Goal: Information Seeking & Learning: Learn about a topic

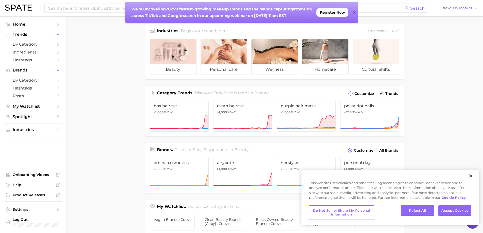
drag, startPoint x: 354, startPoint y: 11, endPoint x: 334, endPoint y: 19, distance: 21.9
click at [354, 11] on icon at bounding box center [354, 12] width 3 height 4
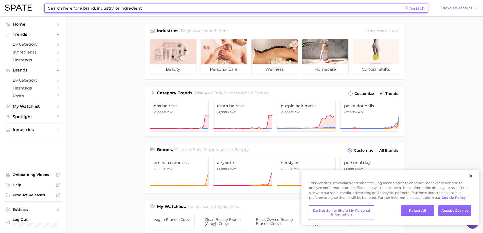
click at [84, 10] on input at bounding box center [226, 8] width 357 height 9
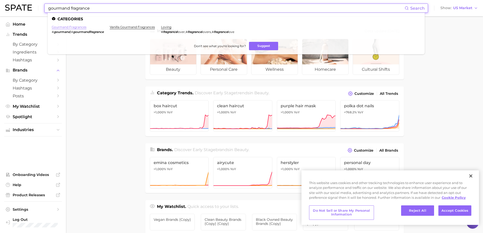
type input "gourmand fragrance"
click at [76, 27] on link "gourmand fragrances" at bounding box center [69, 27] width 35 height 4
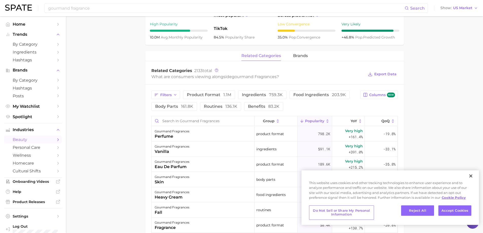
scroll to position [203, 0]
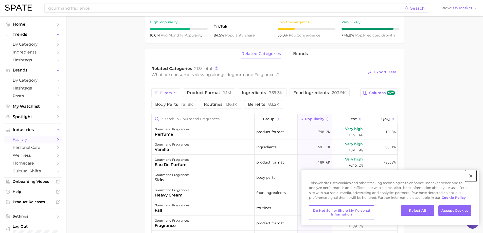
click at [471, 176] on button "Close" at bounding box center [470, 175] width 11 height 11
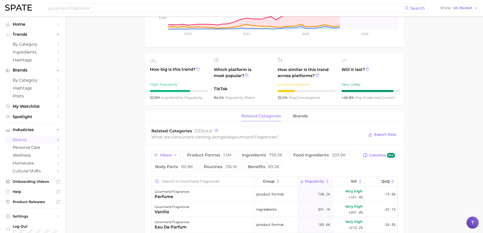
scroll to position [135, 0]
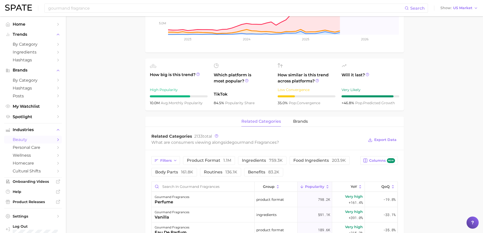
drag, startPoint x: 176, startPoint y: 98, endPoint x: 177, endPoint y: 95, distance: 2.9
click at [177, 97] on div "How big is this trend? High Popularity 10.0m avg. monthly popularity" at bounding box center [179, 84] width 58 height 43
click at [199, 74] on icon at bounding box center [198, 75] width 4 height 4
click at [197, 74] on icon at bounding box center [198, 75] width 4 height 4
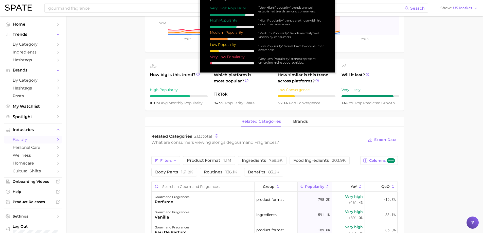
click at [105, 79] on main "1. fragrance 2. personal fragrance 3. perfume products 4. gourmand fragrances O…" at bounding box center [274, 163] width 417 height 565
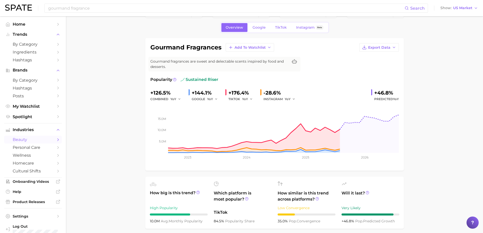
scroll to position [0, 0]
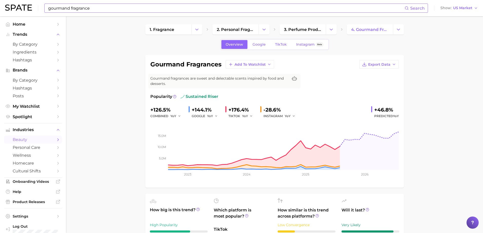
click at [135, 9] on input "gourmand fragrance" at bounding box center [226, 8] width 357 height 9
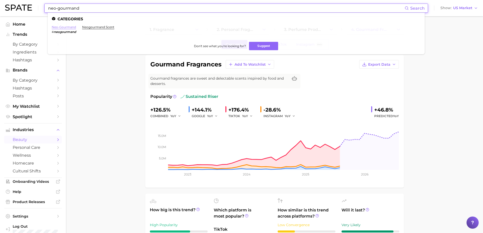
type input "neo-gourmand"
click at [65, 29] on link "neo-gourmand" at bounding box center [64, 27] width 24 height 4
